Goal: Task Accomplishment & Management: Complete application form

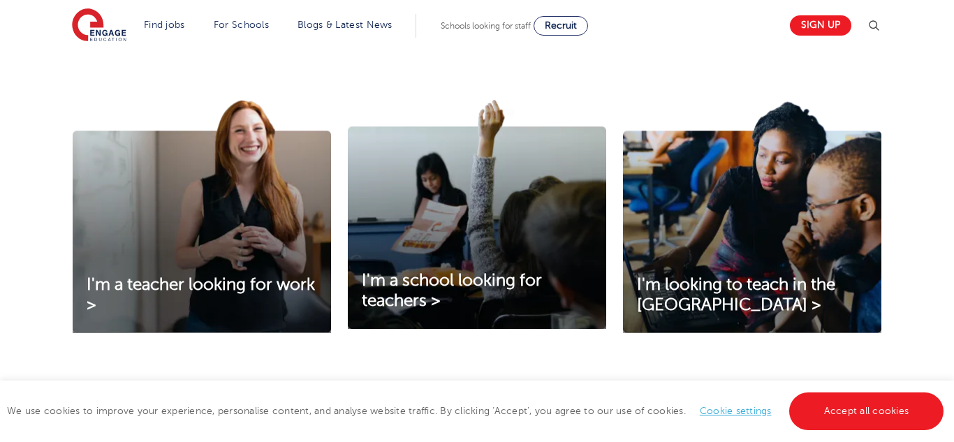
scroll to position [453, 0]
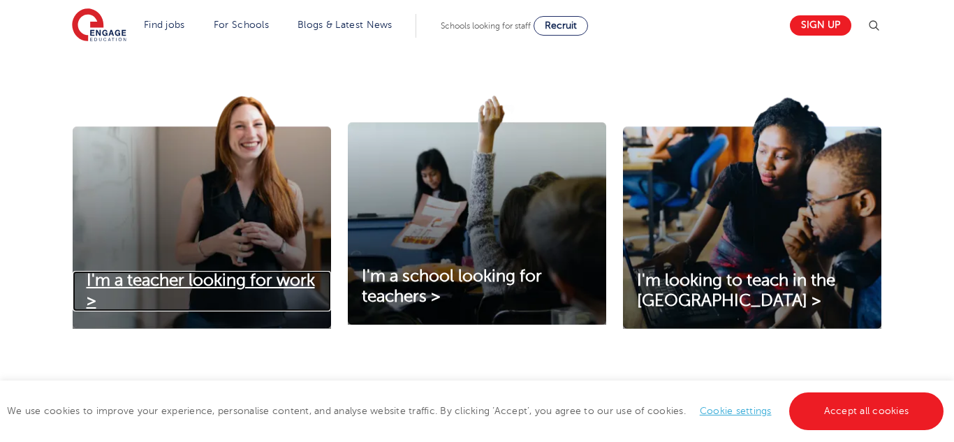
click at [118, 290] on span "I'm a teacher looking for work >" at bounding box center [201, 290] width 228 height 39
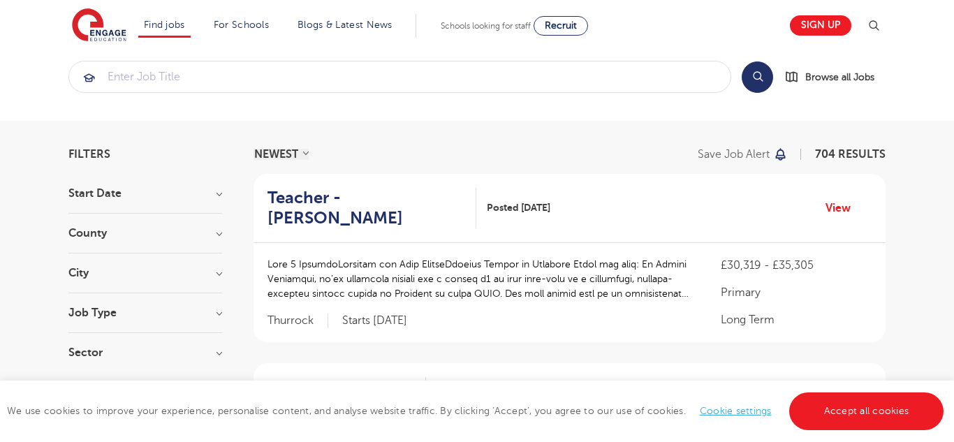
scroll to position [20, 0]
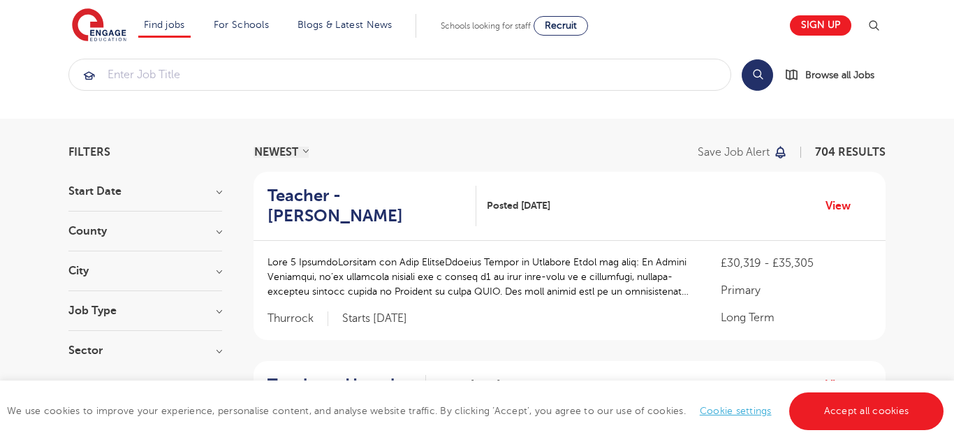
click at [87, 274] on h3 "City" at bounding box center [145, 271] width 154 height 11
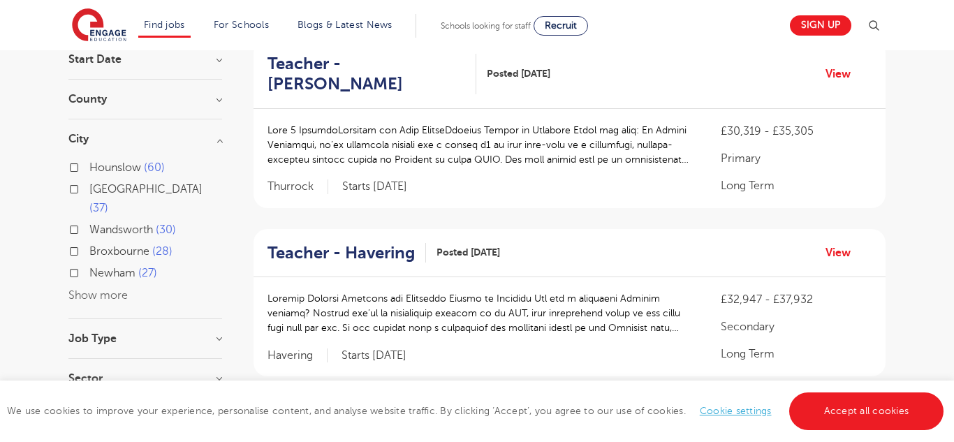
scroll to position [159, 0]
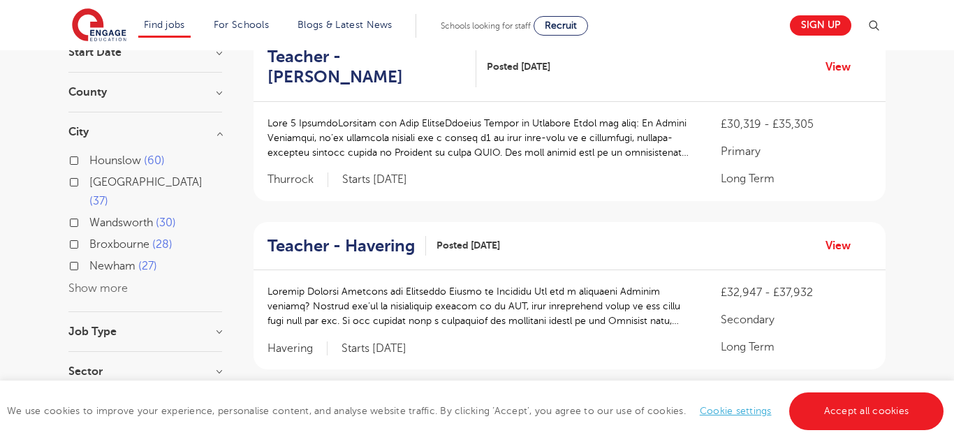
click at [78, 282] on button "Show more" at bounding box center [97, 288] width 59 height 13
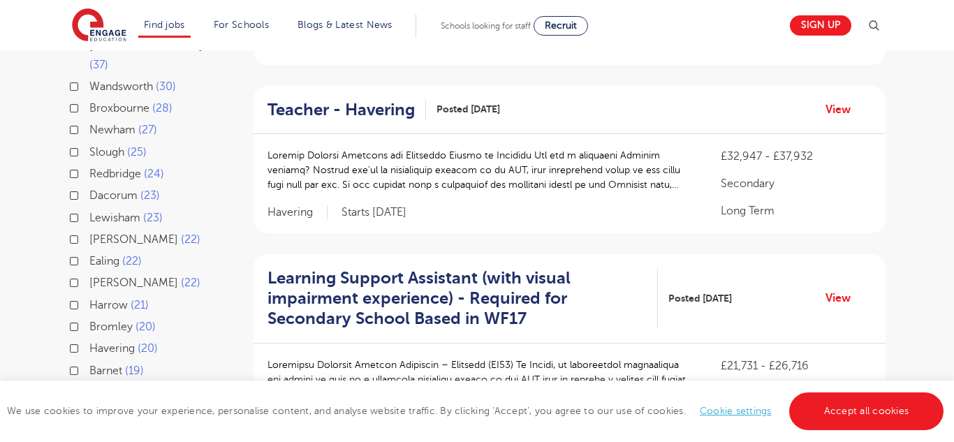
scroll to position [297, 0]
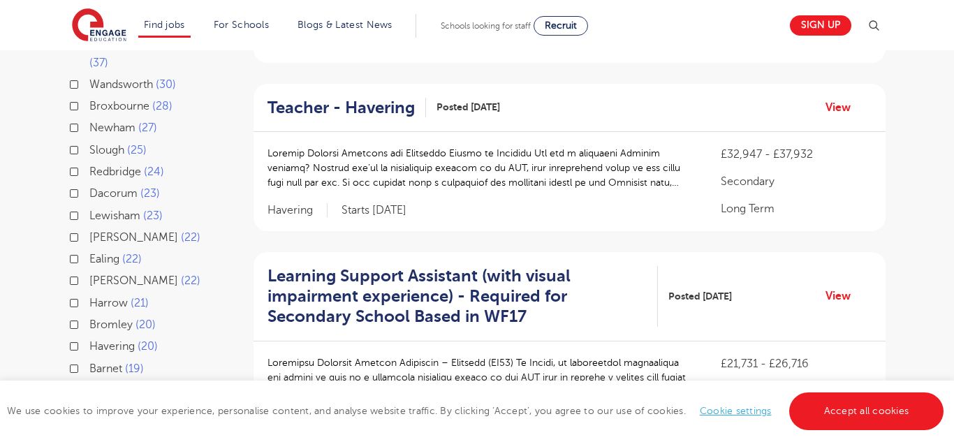
click at [91, 275] on input "Sutton 22" at bounding box center [93, 279] width 9 height 9
checkbox input "true"
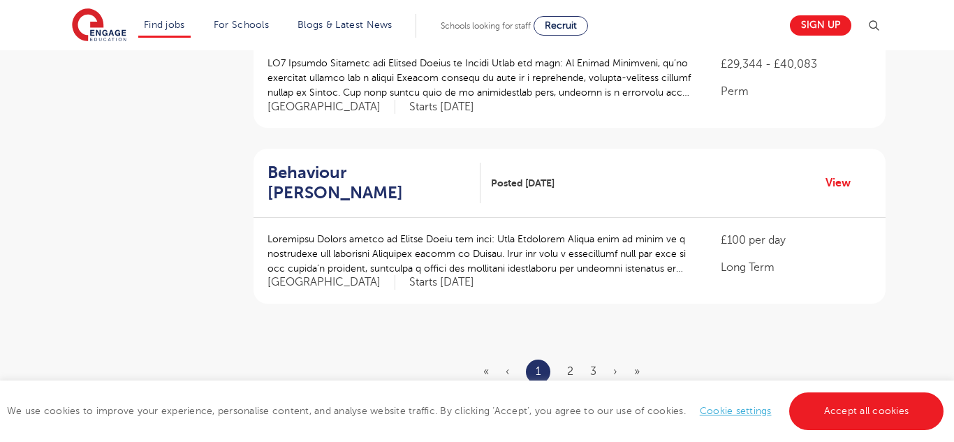
scroll to position [1623, 0]
click at [570, 367] on link "2" at bounding box center [570, 373] width 6 height 13
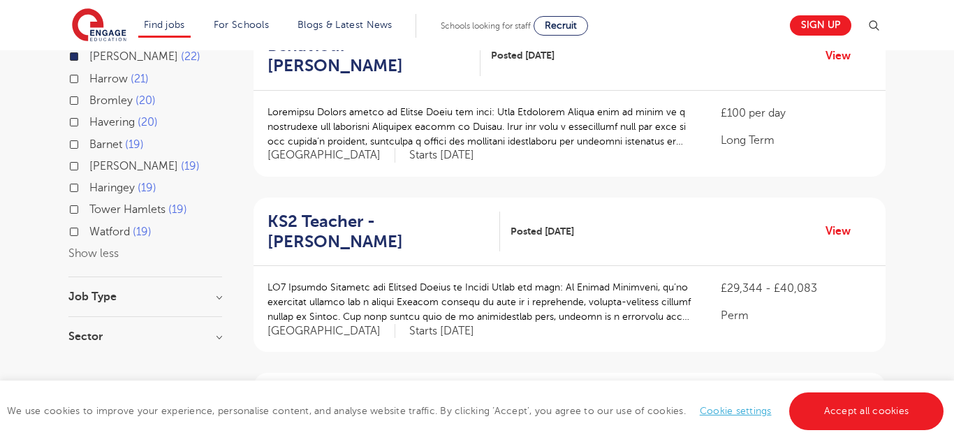
scroll to position [523, 0]
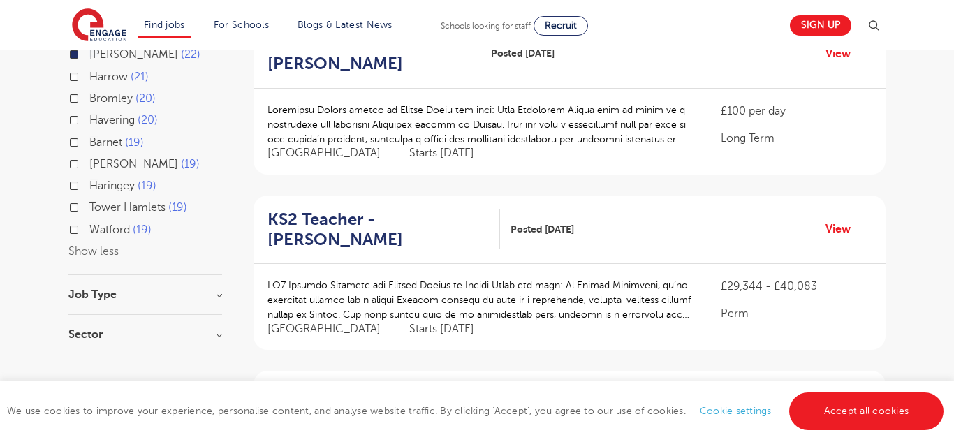
click at [572, 278] on p at bounding box center [481, 300] width 426 height 44
click at [450, 278] on p at bounding box center [481, 300] width 426 height 44
click at [853, 220] on link "View" at bounding box center [844, 229] width 36 height 18
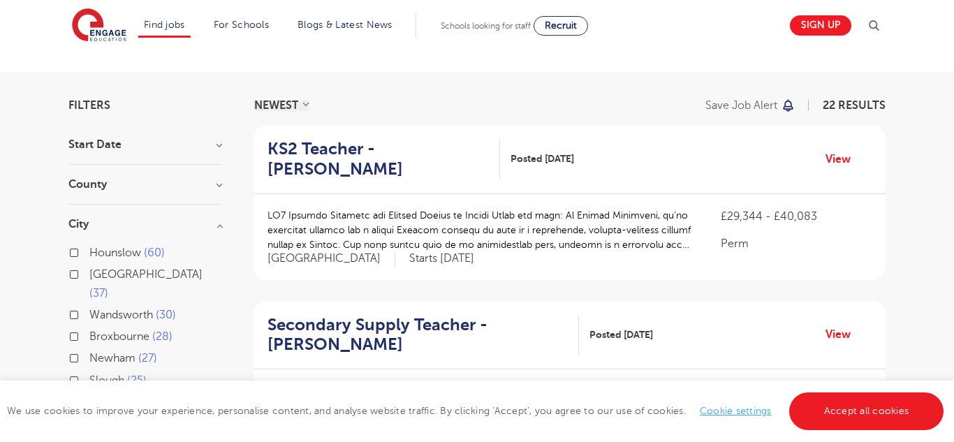
scroll to position [0, 0]
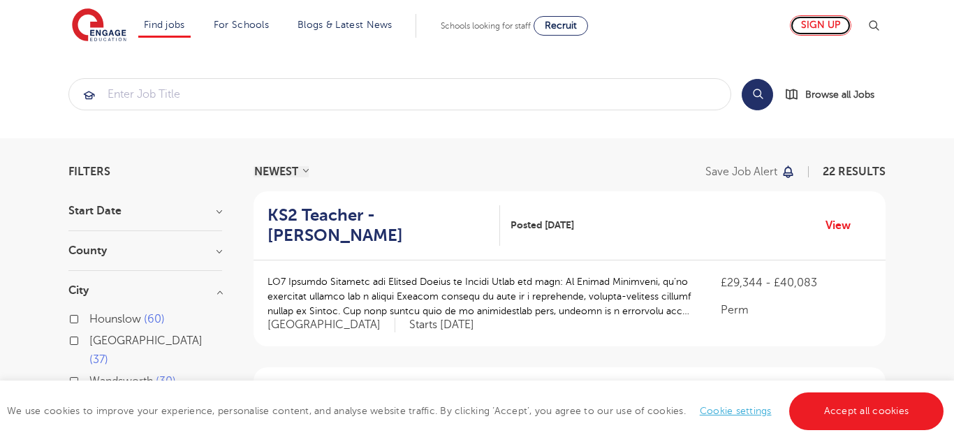
click at [806, 28] on link "Sign up" at bounding box center [820, 25] width 61 height 20
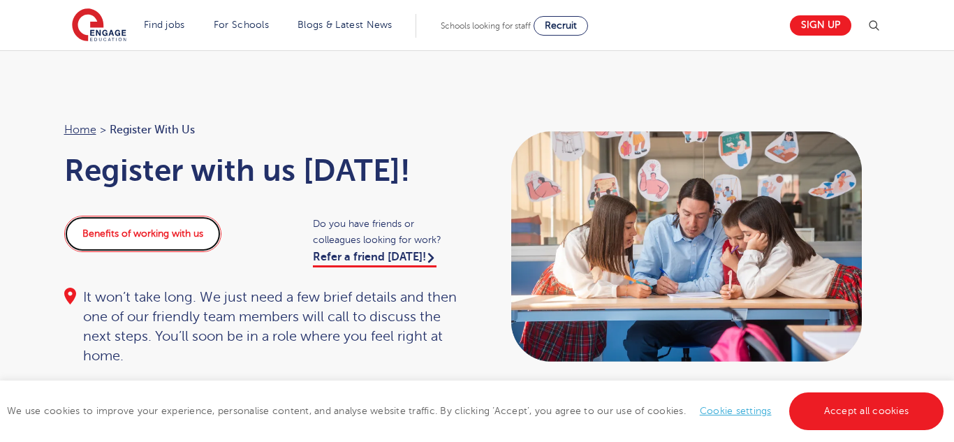
click at [205, 239] on link "Benefits of working with us" at bounding box center [142, 234] width 157 height 36
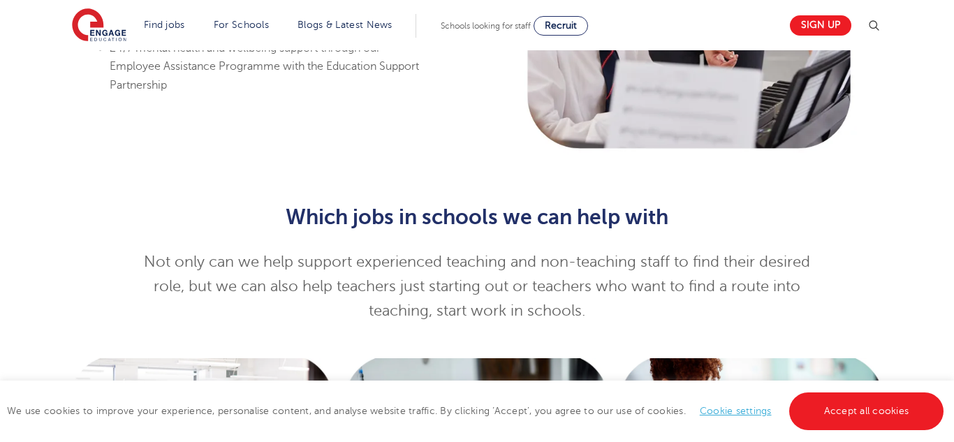
scroll to position [1177, 0]
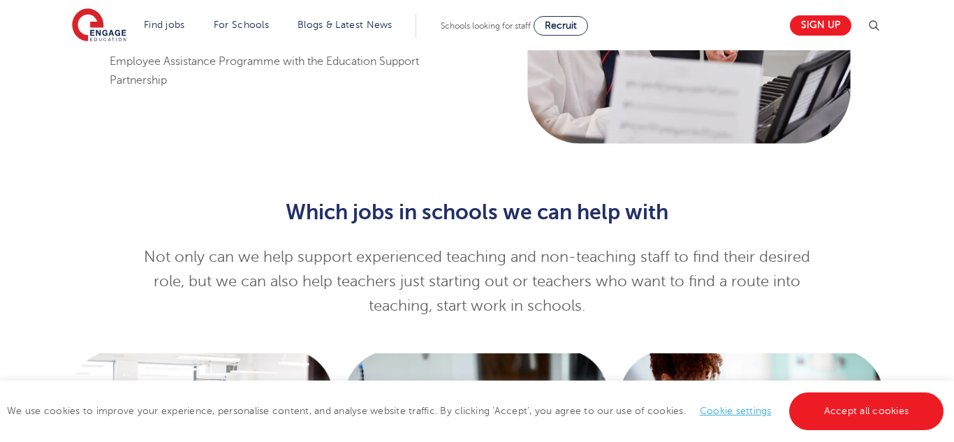
click at [865, 416] on link "Accept all cookies" at bounding box center [867, 412] width 155 height 38
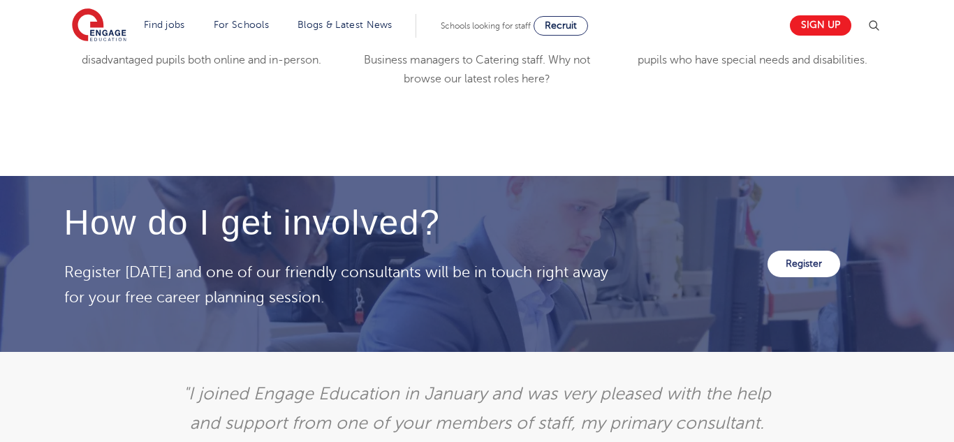
scroll to position [2096, 0]
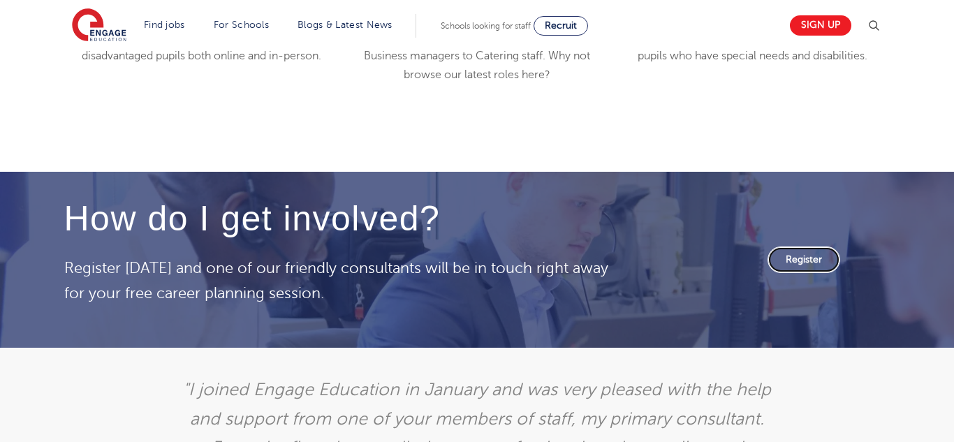
click at [814, 262] on link "Register" at bounding box center [804, 260] width 73 height 27
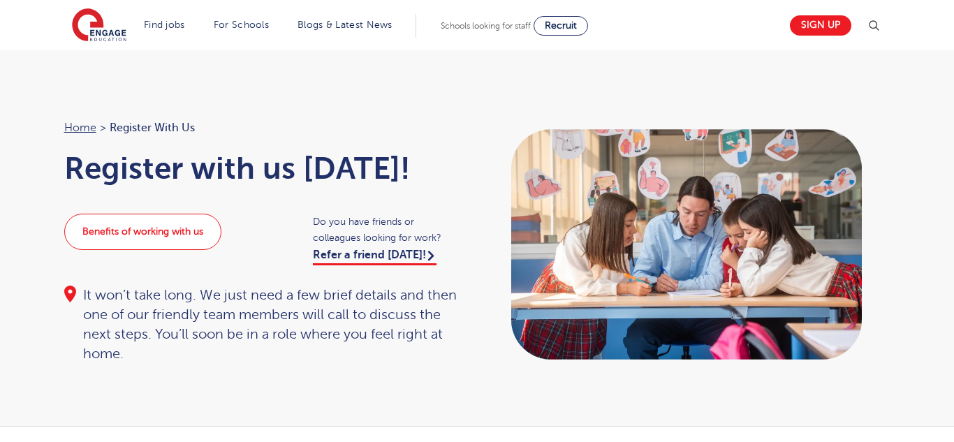
scroll to position [4, 0]
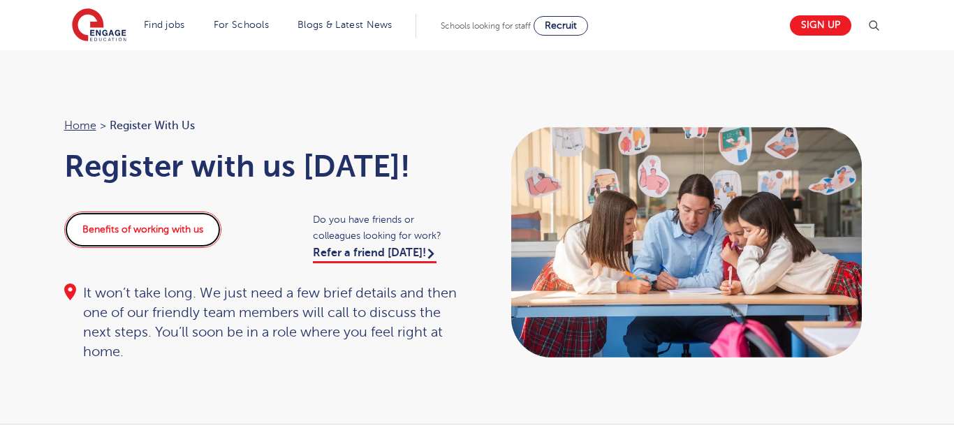
click at [183, 231] on link "Benefits of working with us" at bounding box center [142, 230] width 157 height 36
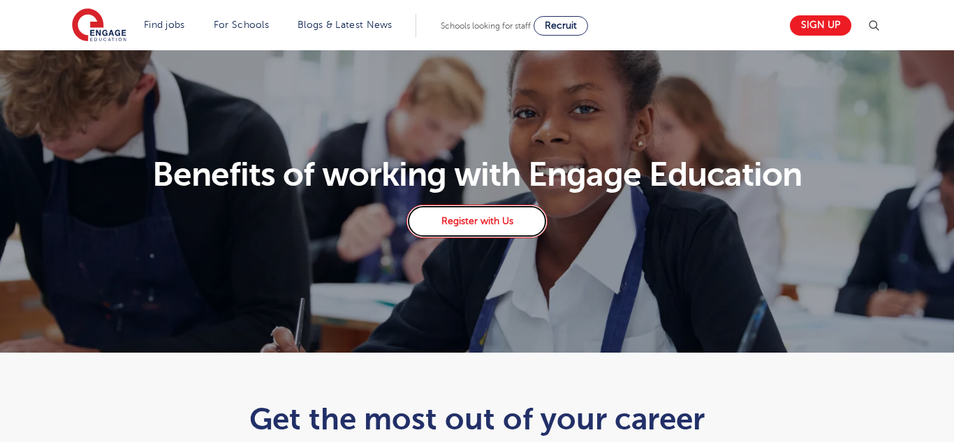
click at [500, 219] on link "Register with Us" at bounding box center [477, 222] width 141 height 34
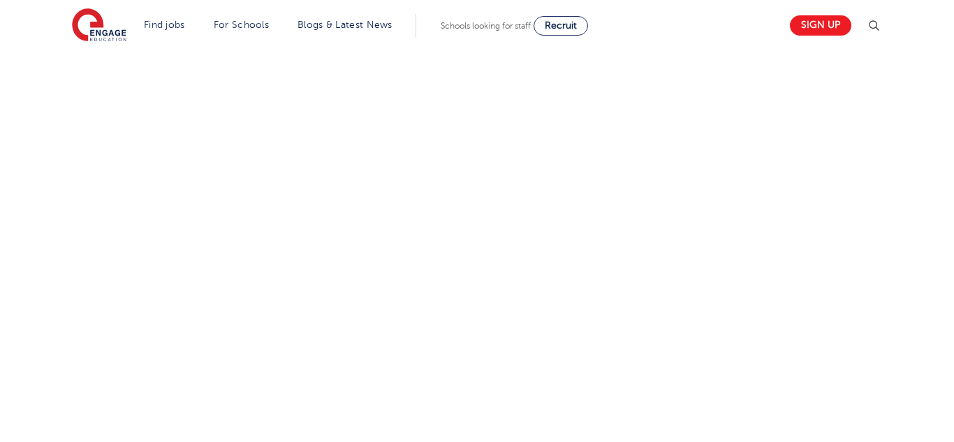
scroll to position [913, 0]
click at [717, 286] on div "Let us know more about you!" at bounding box center [478, 3] width 848 height 877
